Goal: Task Accomplishment & Management: Complete application form

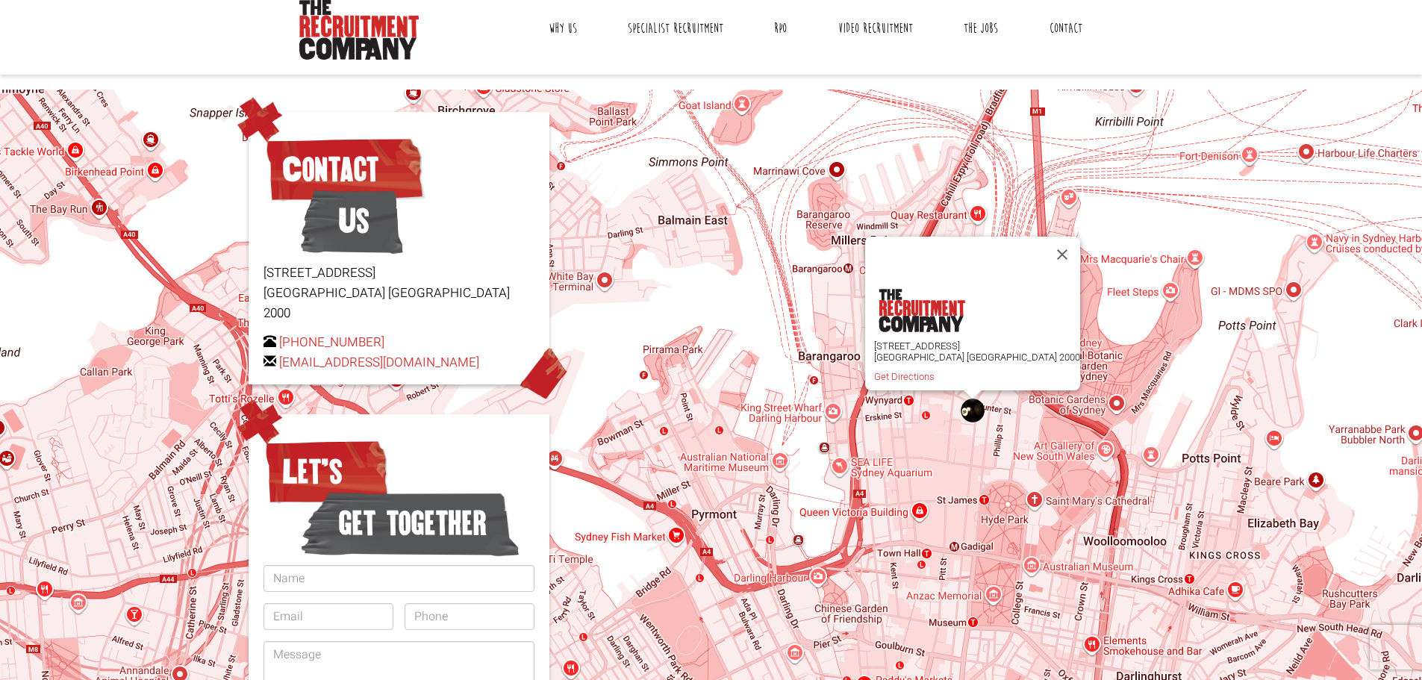
scroll to position [75, 0]
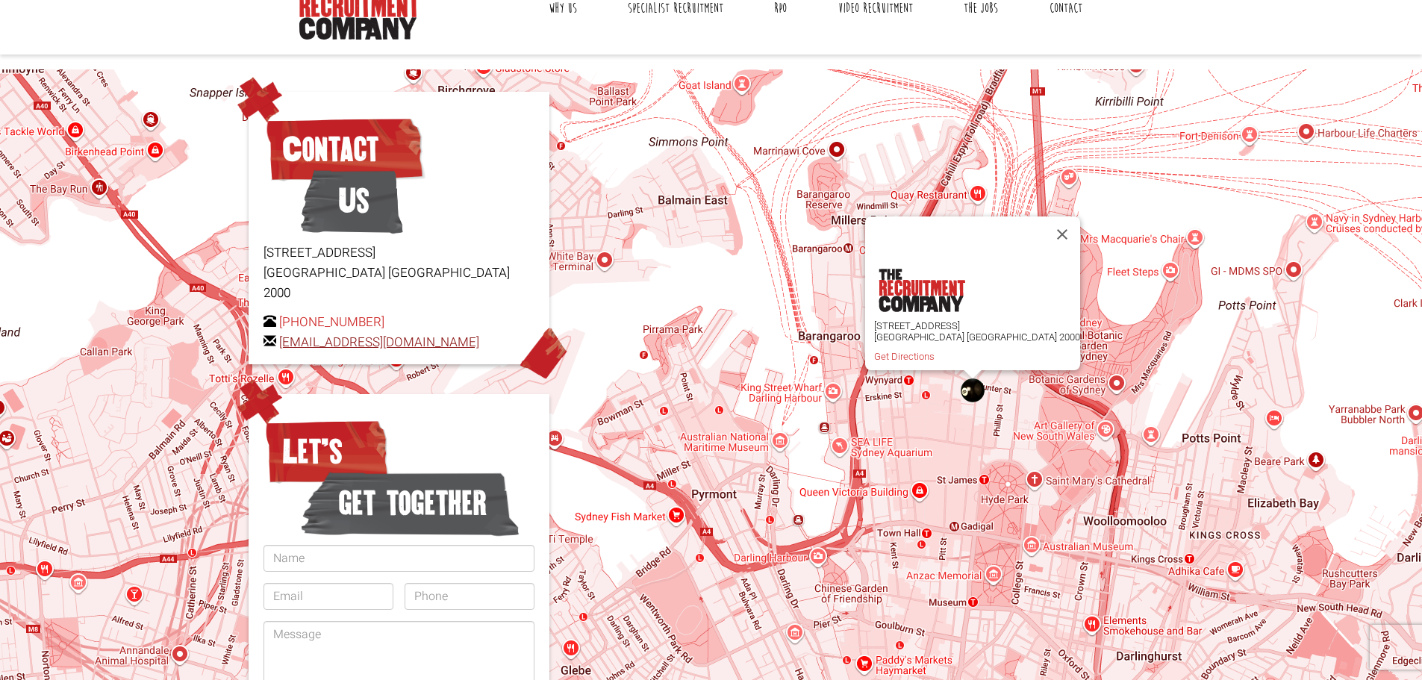
drag, startPoint x: 489, startPoint y: 325, endPoint x: 280, endPoint y: 317, distance: 209.2
click at [280, 317] on p "+61 2 8346 6700 hello@therecruitmentcompany.com" at bounding box center [398, 332] width 271 height 40
copy link "[EMAIL_ADDRESS][DOMAIN_NAME]"
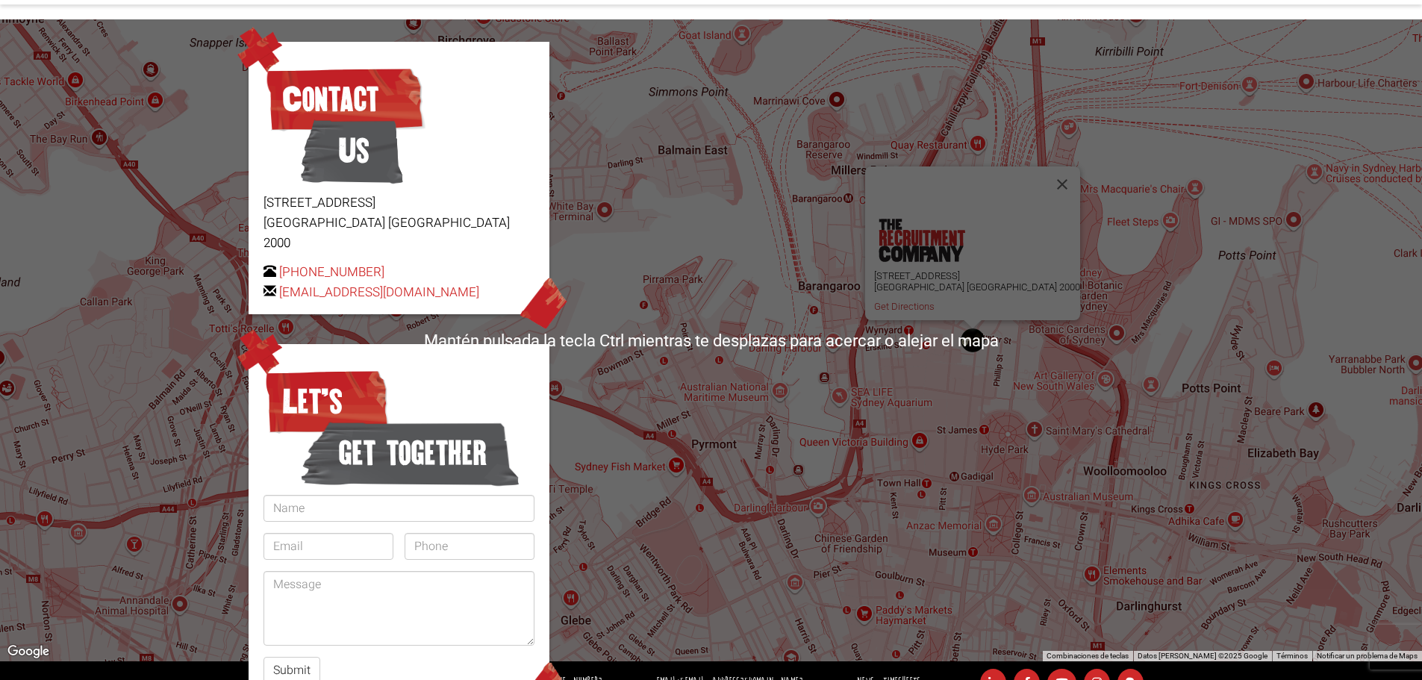
scroll to position [216, 0]
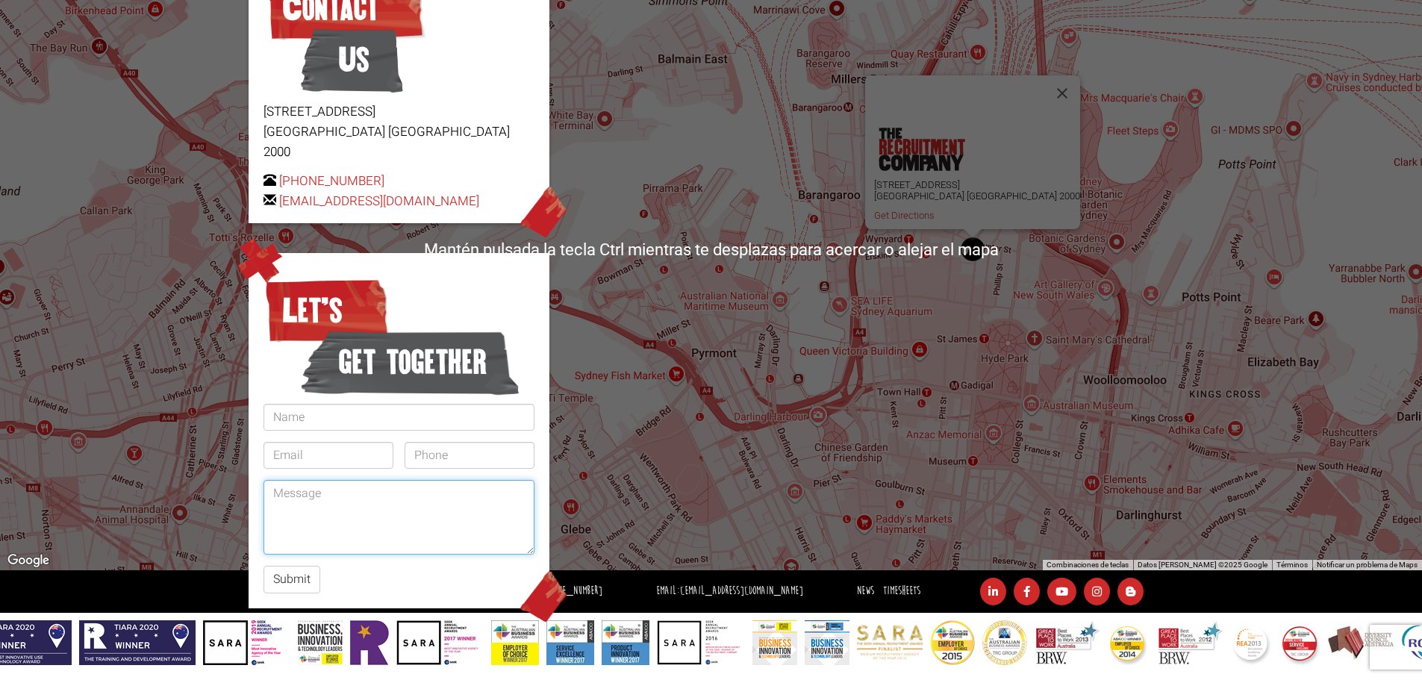
click at [431, 490] on textarea at bounding box center [398, 517] width 271 height 75
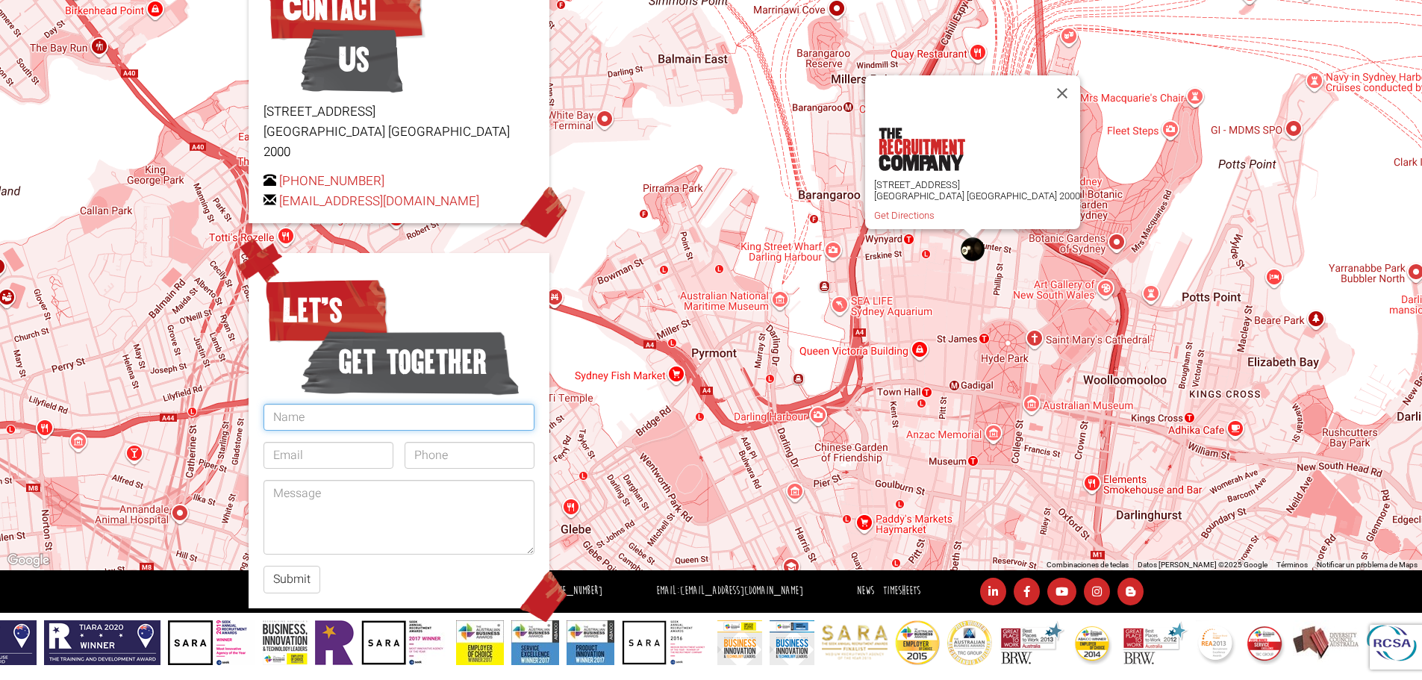
click at [399, 404] on input "text" at bounding box center [398, 417] width 271 height 27
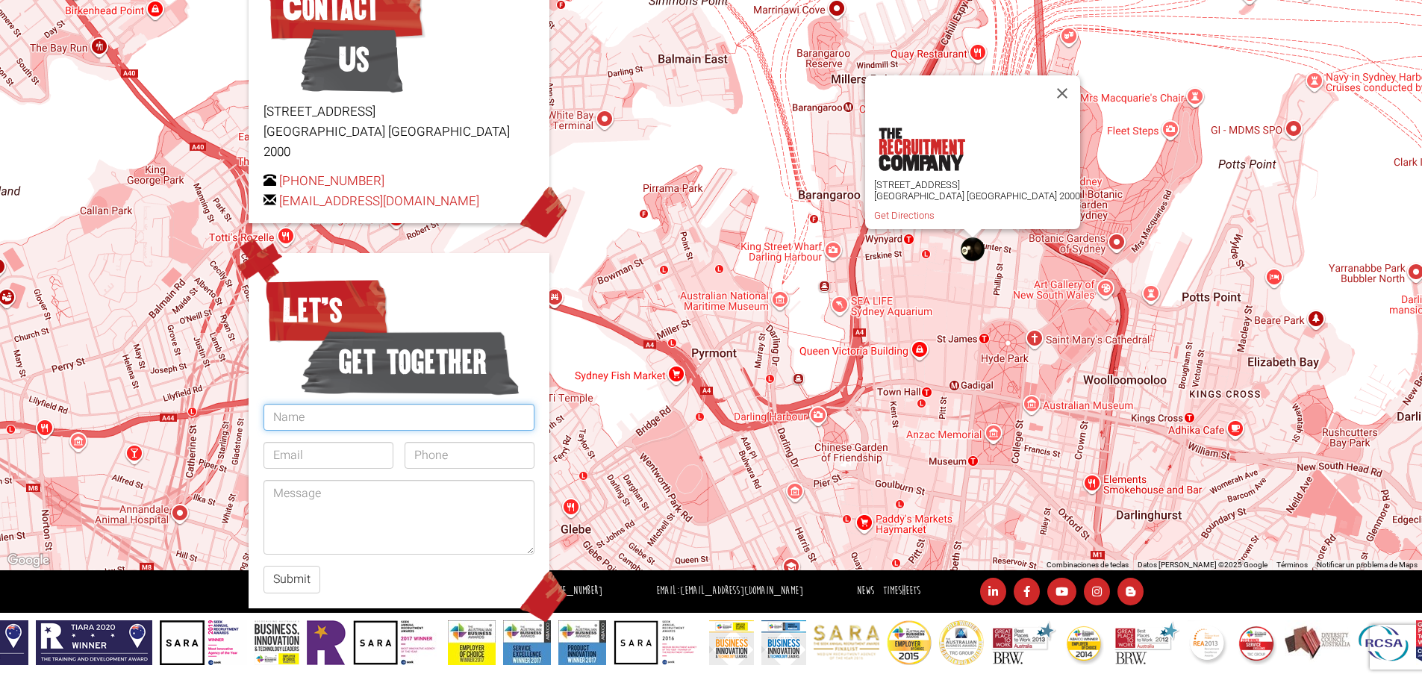
type input "NICOLAS VENEGAS"
type input "nico.venegas16@gmail.com"
type input "0478734072"
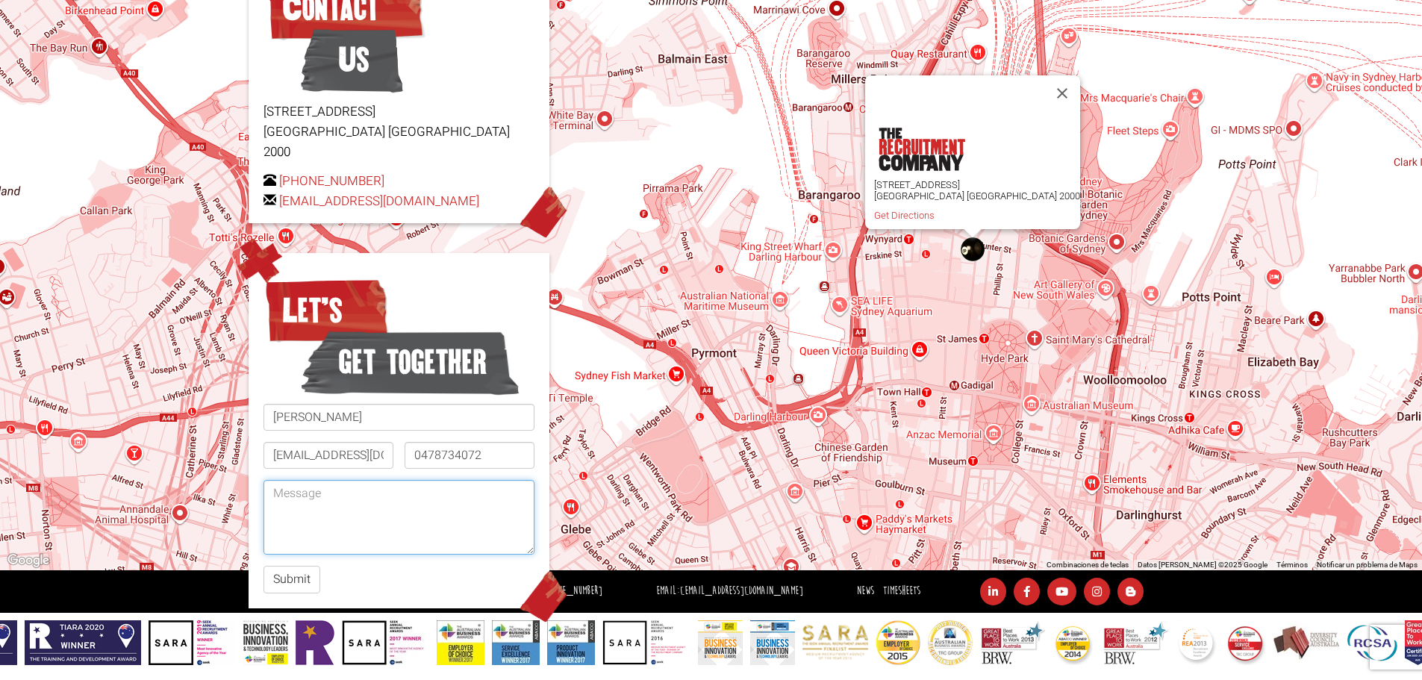
click at [342, 480] on textarea at bounding box center [398, 517] width 271 height 75
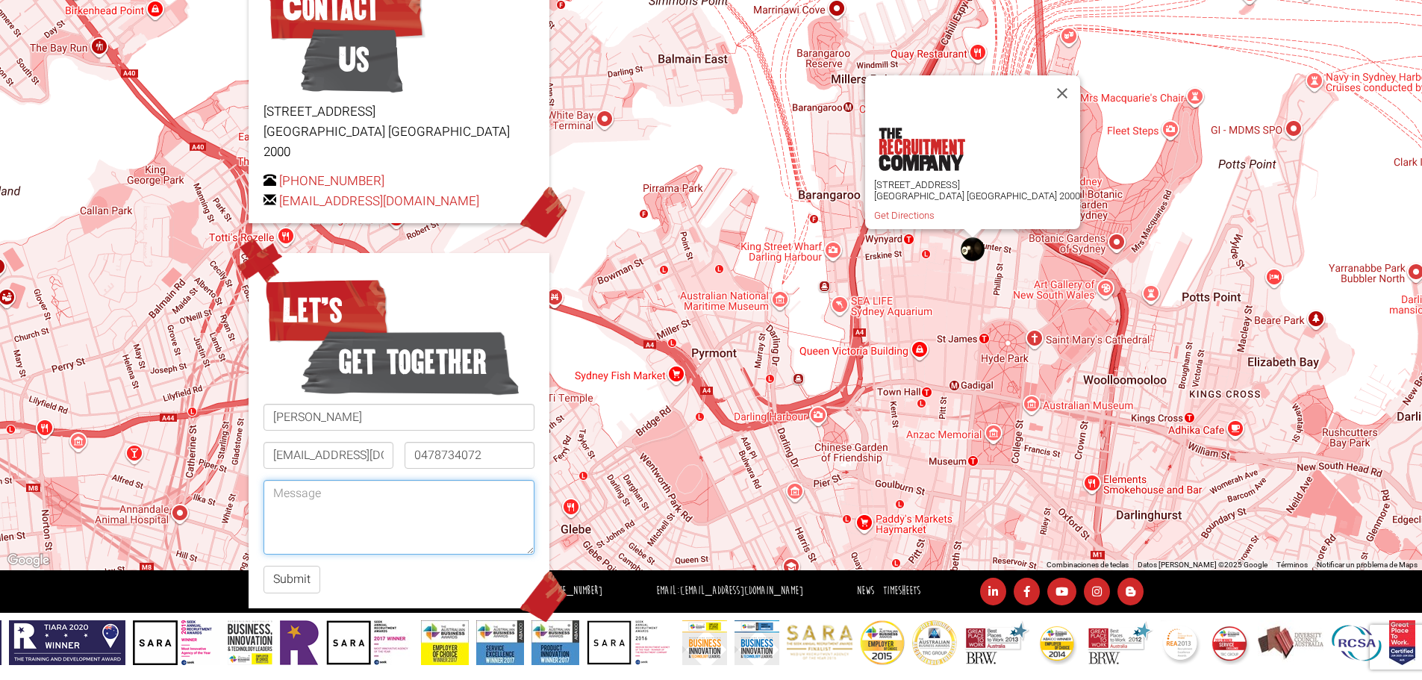
paste textarea "Hello, My name is Nicolás Venegas, and I have recently completed my MBA in Sydn…"
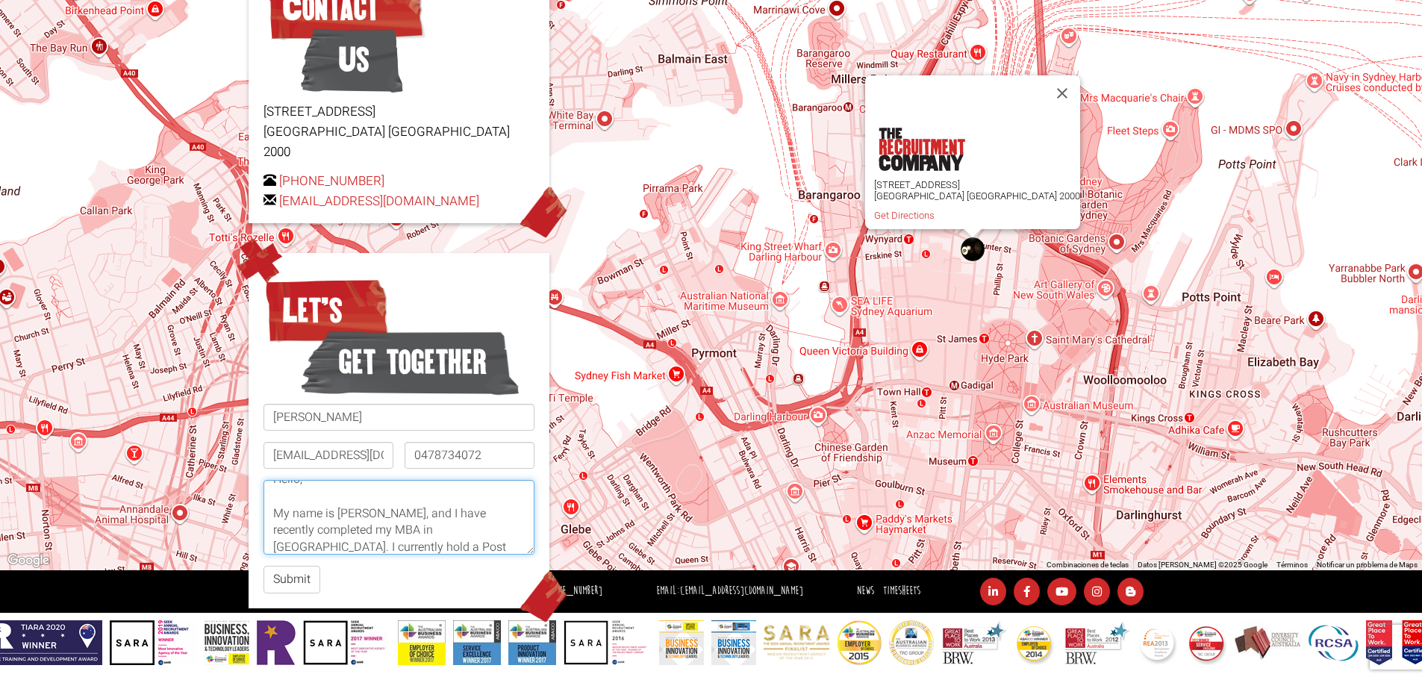
scroll to position [0, 0]
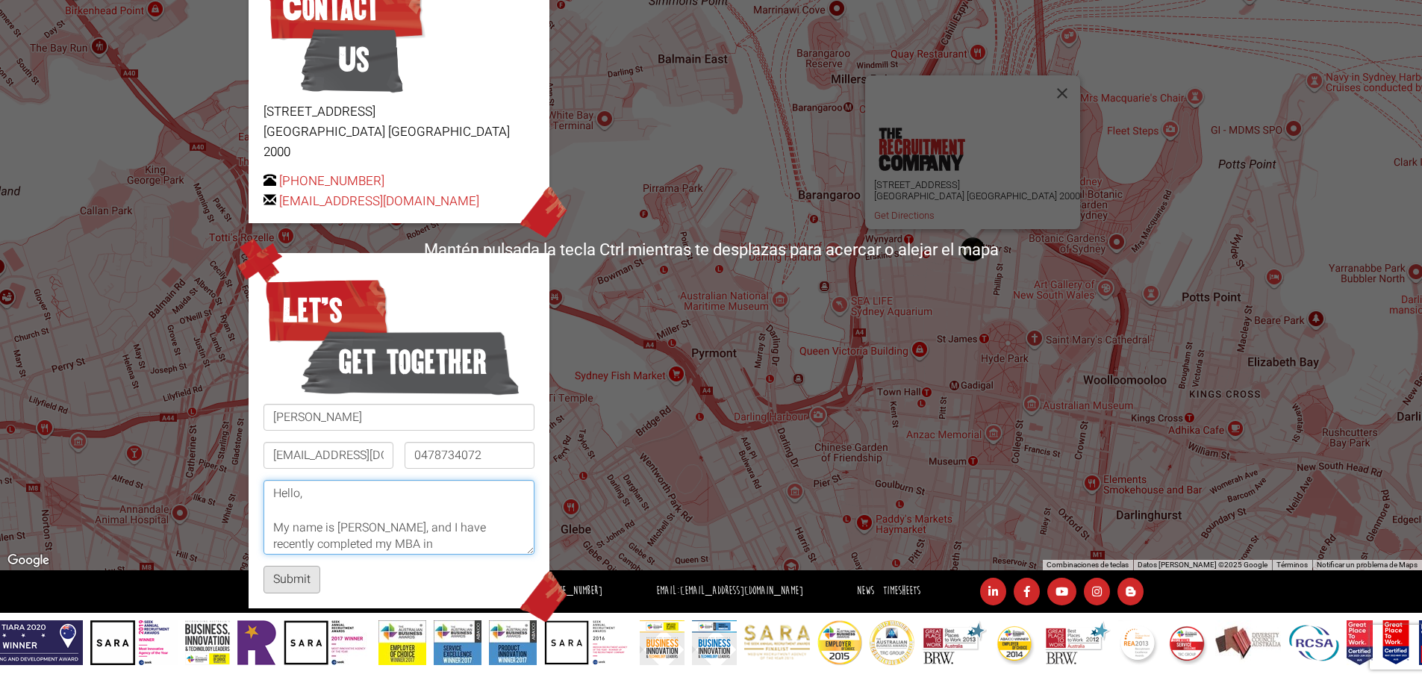
type textarea "Hello, My name is Nicolás Venegas, and I have recently completed my MBA in Sydn…"
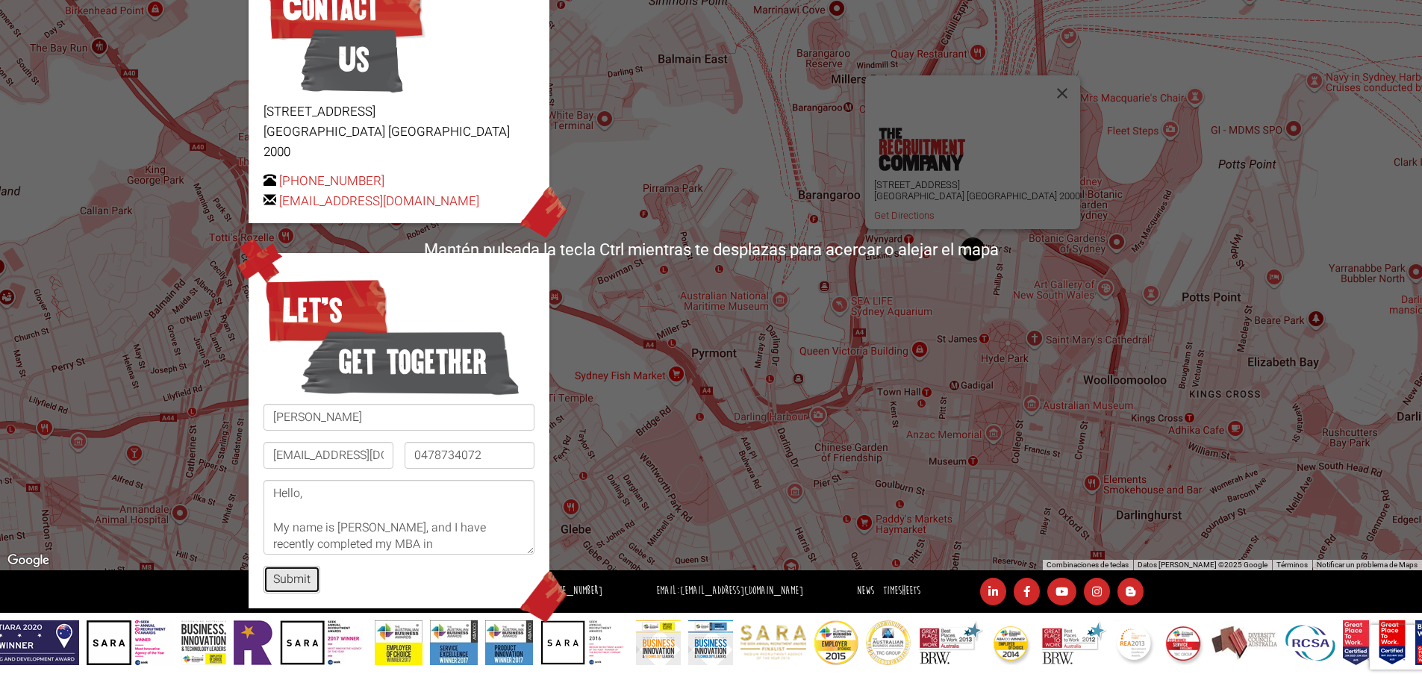
click at [291, 566] on button "Submit" at bounding box center [291, 580] width 57 height 28
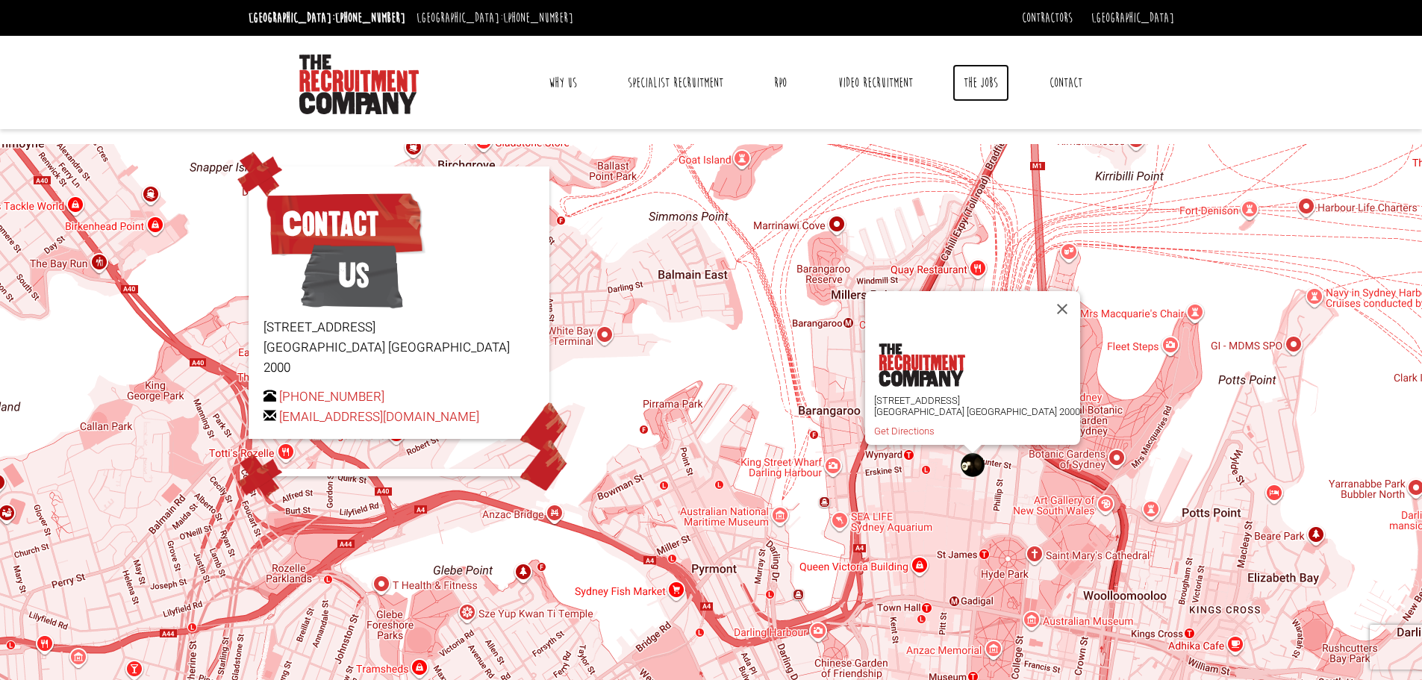
click at [980, 83] on link "The Jobs" at bounding box center [980, 82] width 57 height 37
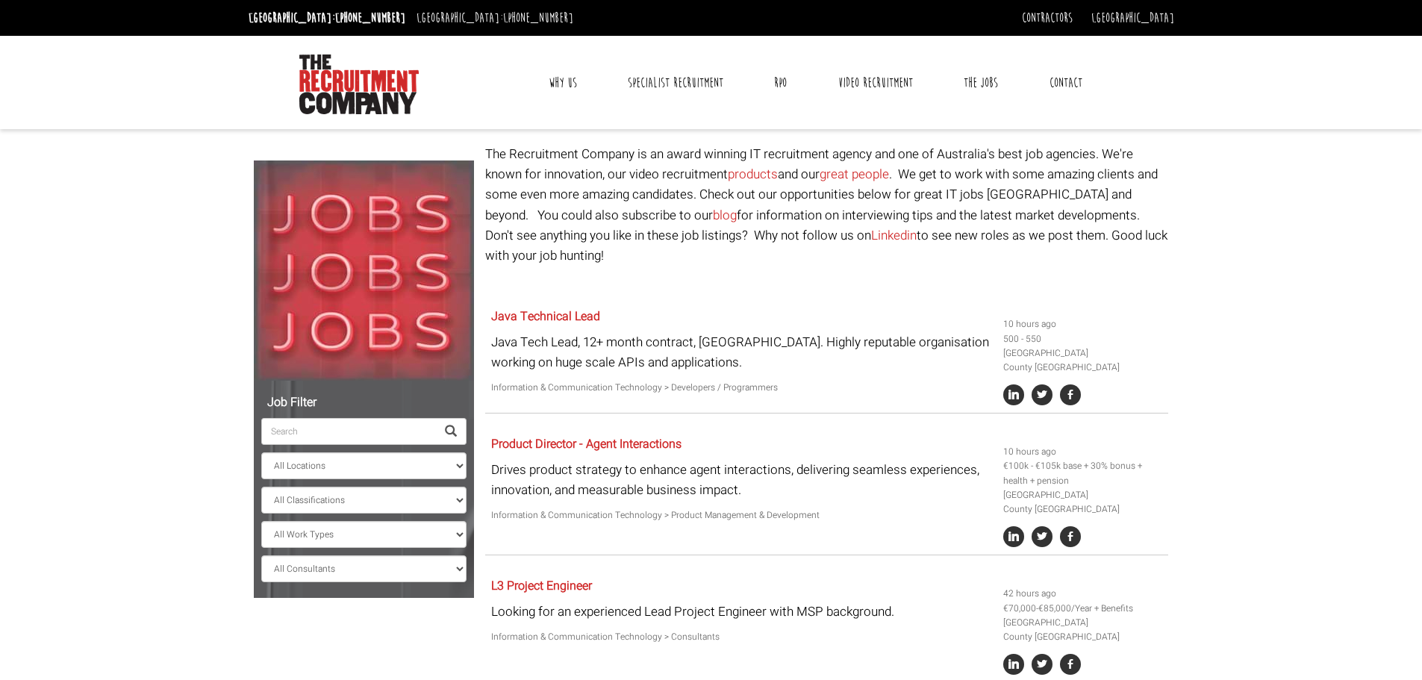
click at [1055, 80] on link "Contact" at bounding box center [1065, 82] width 55 height 37
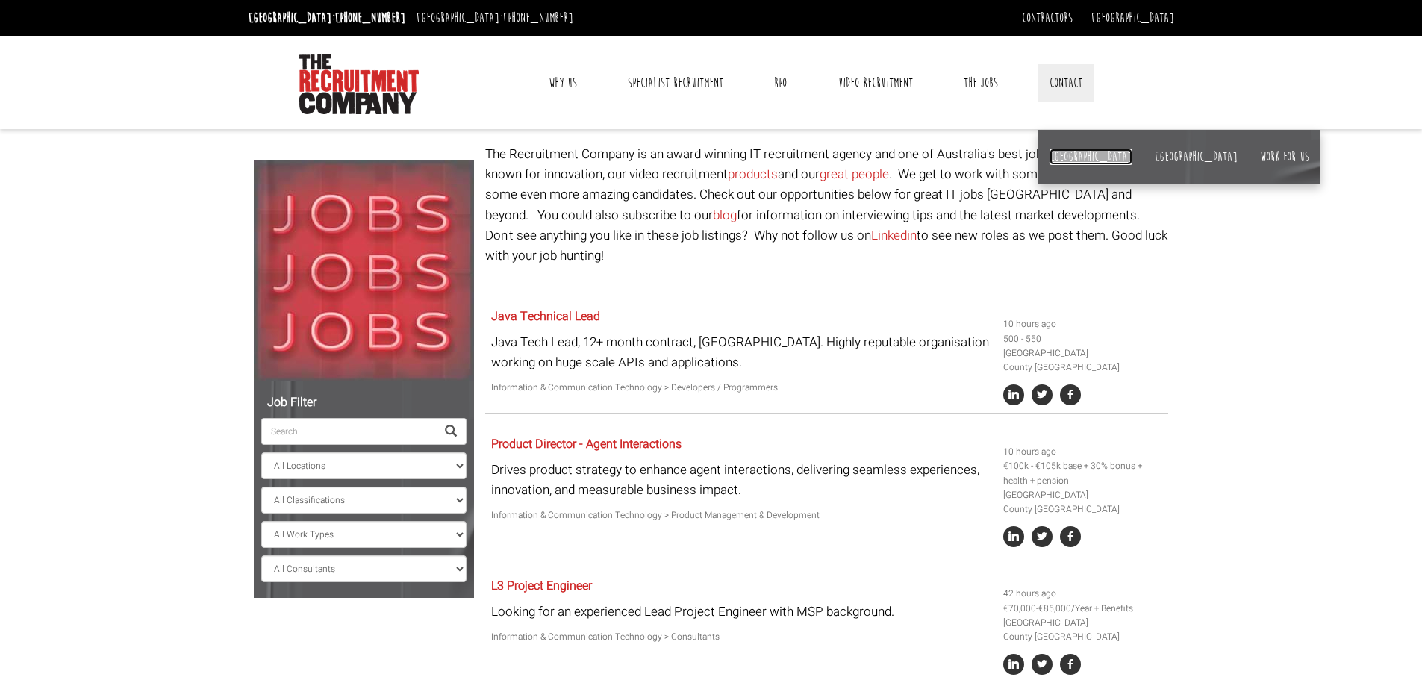
click at [1063, 155] on link "[GEOGRAPHIC_DATA]" at bounding box center [1091, 157] width 83 height 16
